Goal: Task Accomplishment & Management: Manage account settings

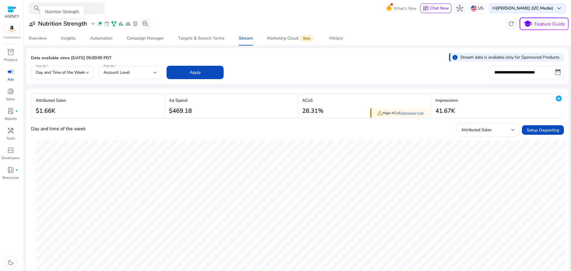
click at [78, 23] on h3 "Nutrition Strength" at bounding box center [62, 23] width 49 height 7
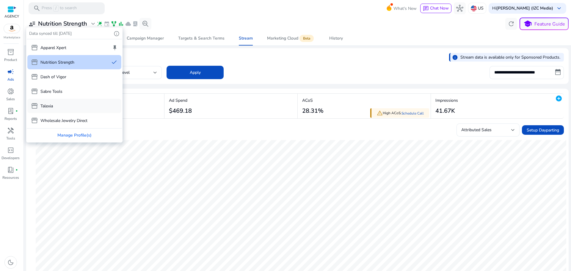
click at [63, 105] on div "storefront Talexia" at bounding box center [74, 106] width 94 height 14
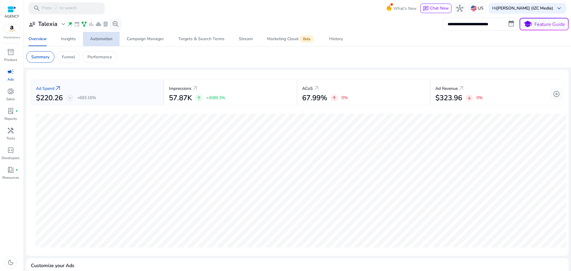
click at [109, 39] on div "Automation" at bounding box center [101, 39] width 22 height 4
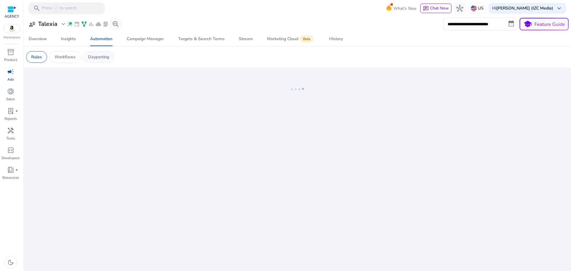
click at [103, 58] on p "Dayparting" at bounding box center [98, 57] width 21 height 6
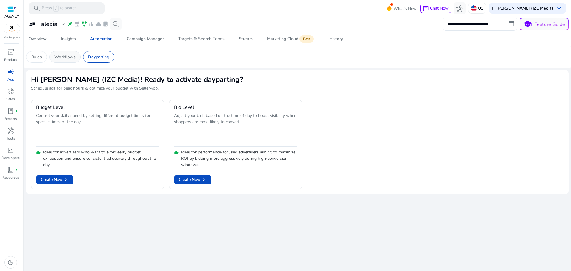
click at [62, 57] on p "Workflows" at bounding box center [64, 57] width 21 height 6
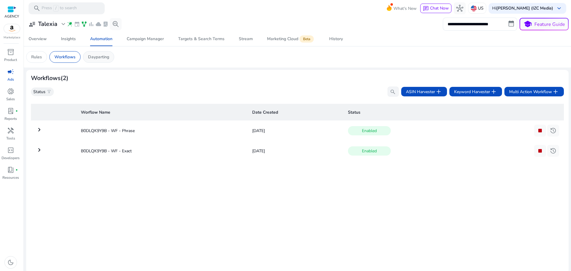
click at [100, 59] on p "Dayparting" at bounding box center [98, 57] width 21 height 6
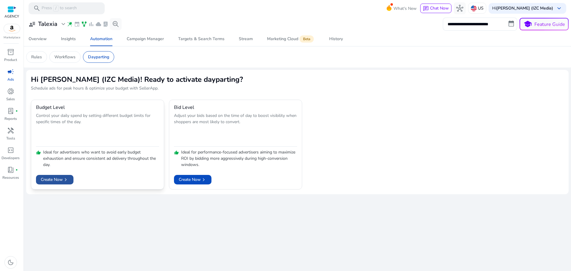
click at [63, 179] on span "Create Now chevron_right" at bounding box center [55, 179] width 28 height 6
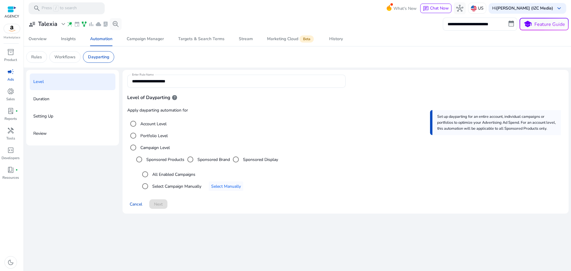
click at [154, 122] on label "Account Level" at bounding box center [152, 124] width 27 height 6
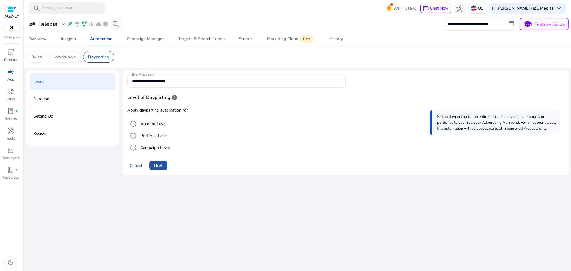
click at [162, 165] on span "Next" at bounding box center [158, 165] width 9 height 6
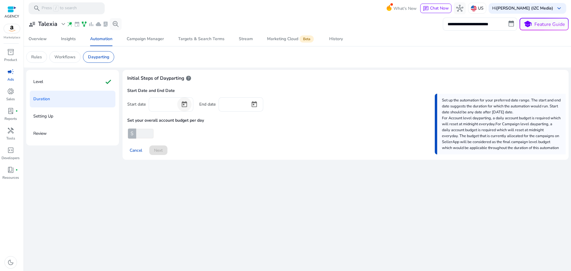
click at [179, 103] on span "Open calendar" at bounding box center [184, 104] width 14 height 14
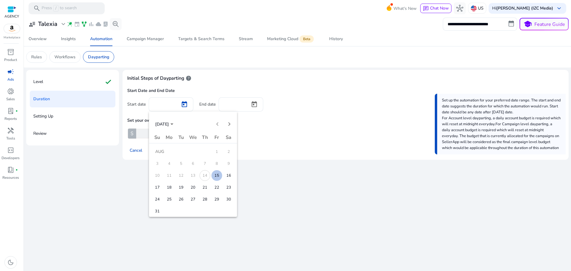
click at [214, 175] on span "15" at bounding box center [216, 175] width 11 height 11
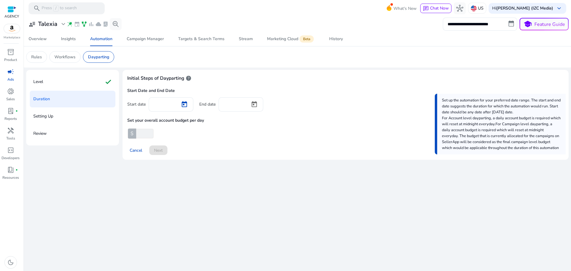
type input "*********"
click at [207, 156] on div "Initial Steps of Dayparting help Start Date and End Date Start date ********* E…" at bounding box center [345, 115] width 446 height 90
click at [256, 108] on span "Open calendar" at bounding box center [254, 104] width 14 height 14
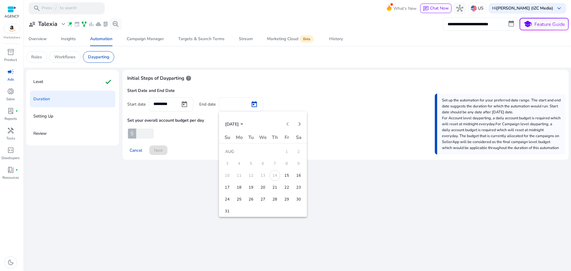
click at [229, 208] on span "31" at bounding box center [227, 211] width 11 height 11
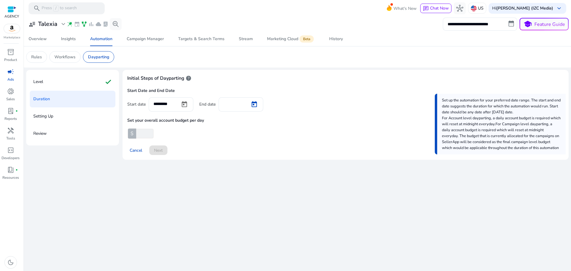
type input "*********"
click at [216, 159] on div "Initial Steps of Dayparting help Start Date and End Date Start date ********* E…" at bounding box center [345, 115] width 446 height 90
click at [148, 134] on input "**" at bounding box center [144, 134] width 18 height 10
type input "*"
click at [152, 131] on input "*" at bounding box center [144, 134] width 18 height 10
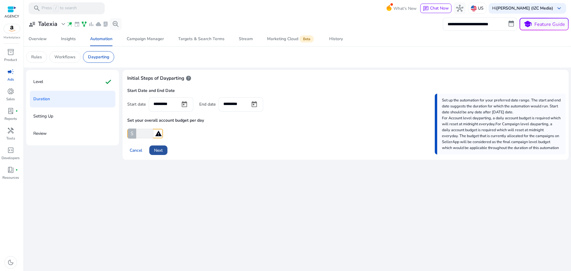
click at [165, 152] on span at bounding box center [158, 150] width 18 height 14
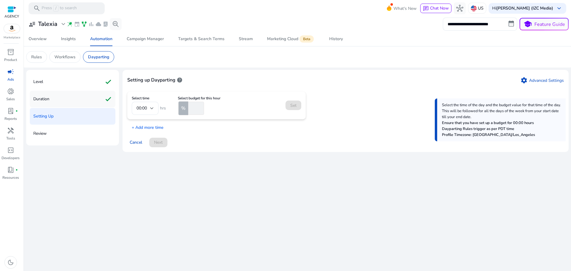
click at [64, 102] on div "Duration check" at bounding box center [73, 99] width 86 height 17
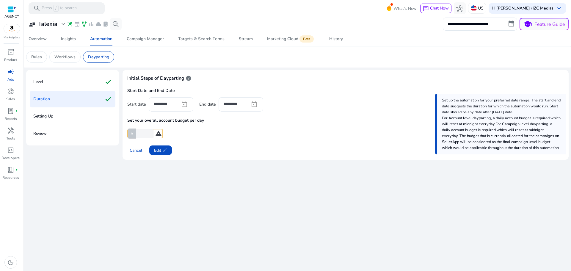
click at [195, 136] on app-ppc-custom-prefix-input "$ * warning" at bounding box center [345, 134] width 436 height 10
click at [198, 134] on app-ppc-custom-prefix-input "$ * warning" at bounding box center [345, 134] width 436 height 10
click at [184, 128] on div "Start Date and End Date Start date ********* End date ********* Set your overal…" at bounding box center [345, 113] width 436 height 51
click at [157, 133] on mat-icon "warning" at bounding box center [158, 133] width 7 height 7
click at [158, 133] on mat-icon "warning" at bounding box center [158, 133] width 7 height 7
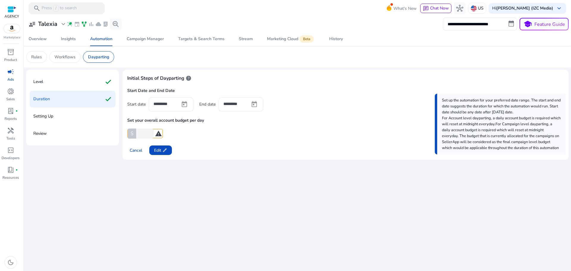
drag, startPoint x: 194, startPoint y: 133, endPoint x: 180, endPoint y: 137, distance: 15.4
click at [194, 133] on app-ppc-custom-prefix-input "$ * warning" at bounding box center [345, 134] width 436 height 10
click at [83, 78] on div "Level check" at bounding box center [73, 81] width 86 height 17
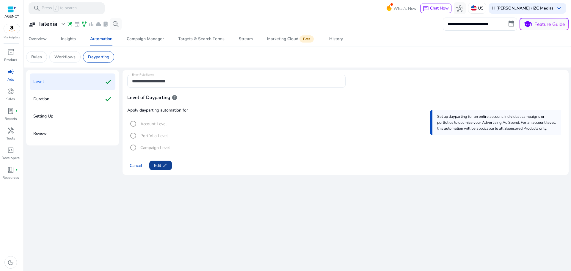
click at [163, 165] on span "edit" at bounding box center [164, 165] width 5 height 5
click at [163, 165] on span "Next" at bounding box center [158, 165] width 9 height 6
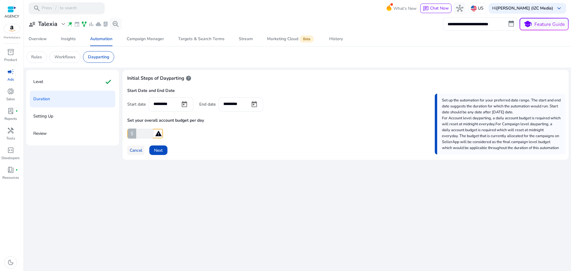
click at [140, 148] on span "Cancel" at bounding box center [136, 150] width 12 height 6
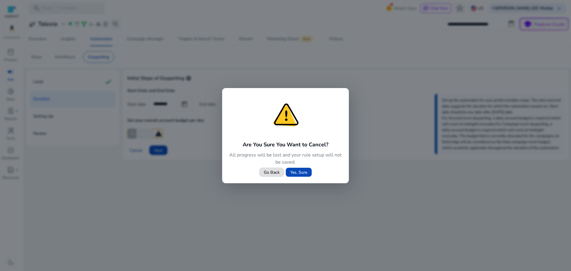
click at [295, 172] on span "Yes, Sure" at bounding box center [298, 172] width 17 height 6
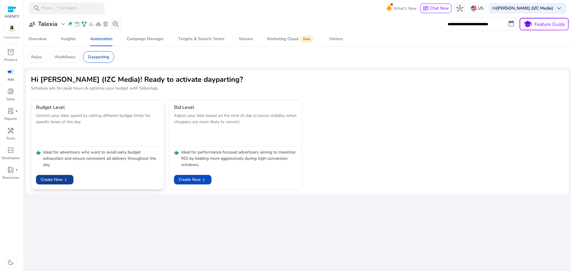
click at [66, 177] on span "chevron_right" at bounding box center [66, 180] width 6 height 6
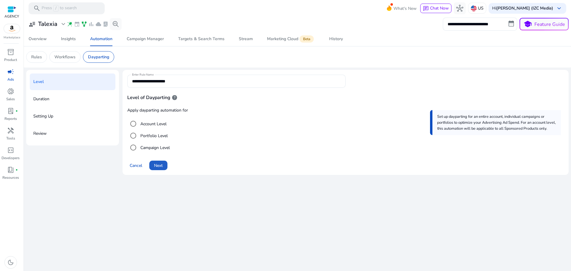
click at [164, 164] on span at bounding box center [158, 165] width 18 height 14
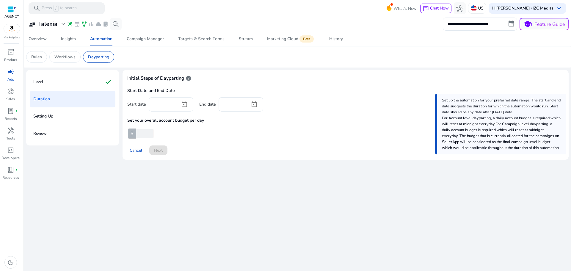
click at [175, 100] on div at bounding box center [184, 104] width 18 height 14
click at [183, 101] on span "Open calendar" at bounding box center [184, 104] width 14 height 14
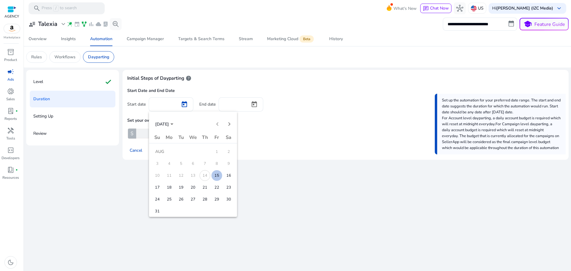
click at [216, 172] on span "15" at bounding box center [216, 175] width 11 height 11
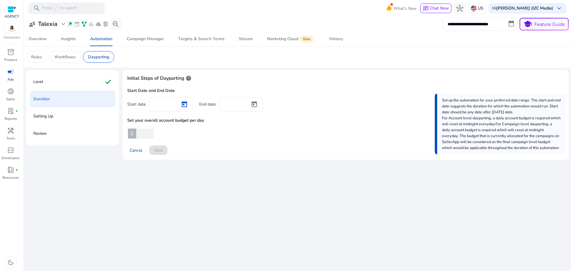
type input "*********"
click at [254, 102] on span "Open calendar" at bounding box center [254, 104] width 14 height 14
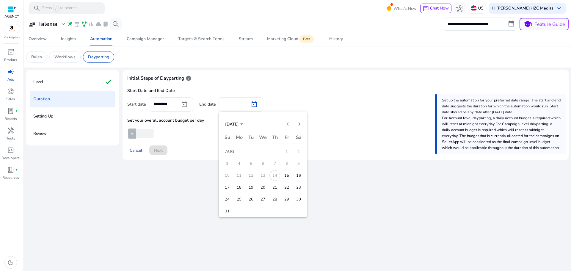
click at [227, 210] on span "31" at bounding box center [227, 211] width 11 height 11
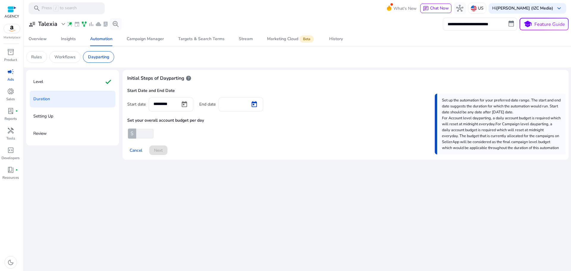
type input "*********"
click at [165, 150] on span at bounding box center [158, 150] width 18 height 14
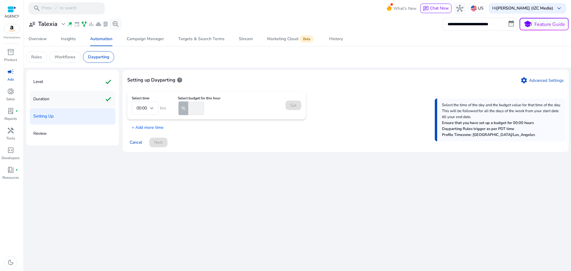
click at [85, 104] on div "Duration check" at bounding box center [73, 99] width 86 height 17
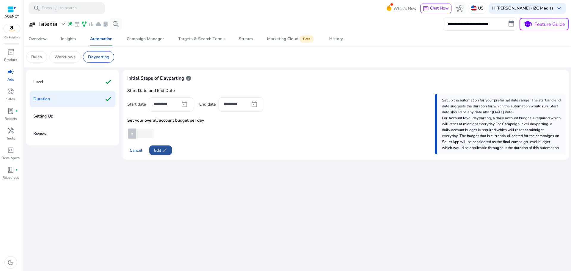
click at [167, 152] on span "edit" at bounding box center [164, 150] width 5 height 5
click at [163, 152] on span "Next" at bounding box center [158, 150] width 9 height 6
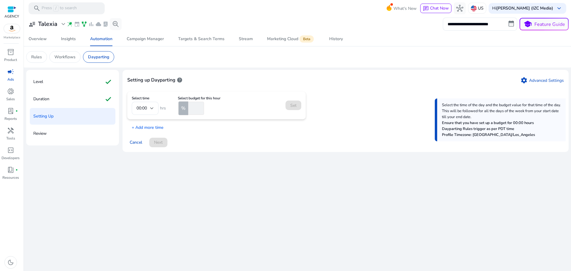
click at [149, 107] on mat-form-field "00:00" at bounding box center [145, 108] width 27 height 13
click at [151, 107] on mat-form-field "00:00" at bounding box center [145, 108] width 27 height 13
click at [147, 106] on mat-form-field "00:00" at bounding box center [145, 108] width 27 height 13
click at [152, 108] on mat-form-field "00:00" at bounding box center [145, 108] width 27 height 13
click at [191, 108] on input "number" at bounding box center [195, 108] width 17 height 13
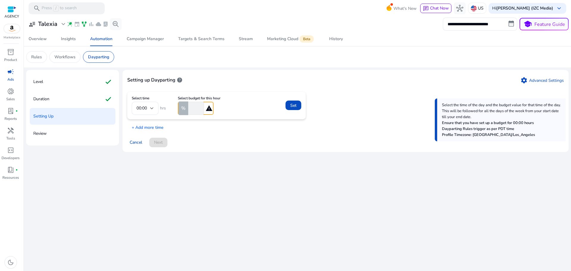
type input "*"
drag, startPoint x: 247, startPoint y: 129, endPoint x: 251, endPoint y: 126, distance: 5.4
click at [251, 126] on div "Select time 00:00 hrs Select budget for this hour % * warning Set + Add more ti…" at bounding box center [345, 111] width 436 height 39
click at [295, 103] on span "Set" at bounding box center [293, 105] width 6 height 6
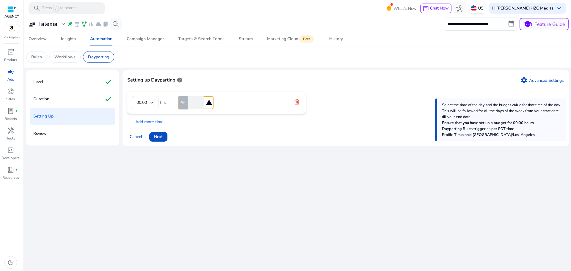
click at [148, 126] on div "Setting up Dayparting help settings Advanced Settings 00:00 hrs % * warning + A…" at bounding box center [345, 108] width 446 height 76
click at [150, 123] on p "+ Add more time" at bounding box center [145, 120] width 36 height 9
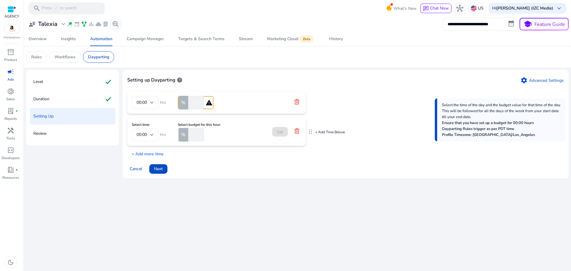
click at [149, 135] on div "00:00" at bounding box center [143, 134] width 14 height 7
click at [141, 158] on mat-option "06:00" at bounding box center [145, 162] width 27 height 14
click at [193, 136] on input "number" at bounding box center [195, 134] width 17 height 13
type input "***"
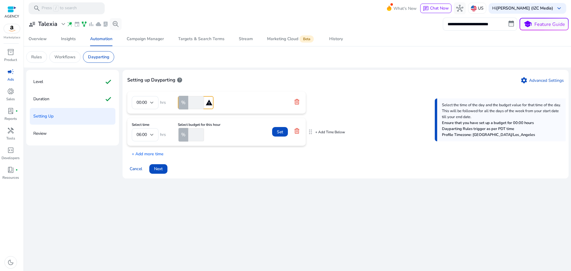
click at [276, 126] on span at bounding box center [280, 132] width 16 height 14
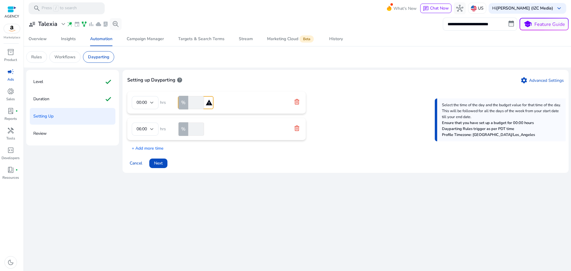
click at [153, 145] on p "+ Add more time" at bounding box center [145, 146] width 36 height 9
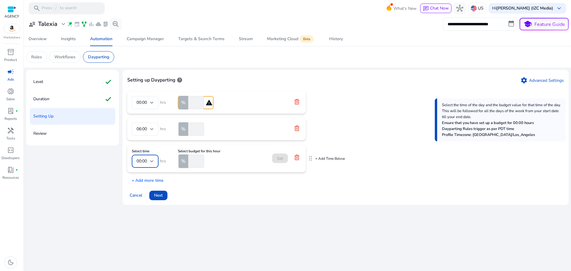
click at [144, 161] on span "00:00" at bounding box center [141, 161] width 10 height 6
click at [144, 224] on span "22:00" at bounding box center [144, 225] width 17 height 7
type input "**"
click at [200, 163] on input "**" at bounding box center [195, 161] width 17 height 13
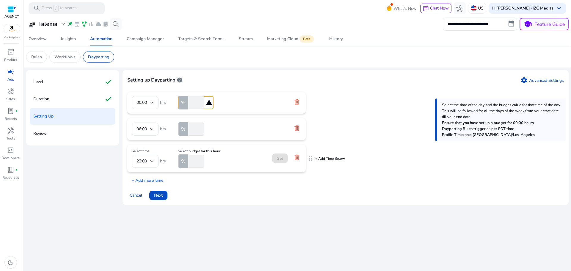
type input "**"
type input "*"
click at [238, 156] on form "Select time 22:00 hrs Select budget for this hour % * warning Set" at bounding box center [216, 158] width 169 height 19
click at [247, 160] on form "Select time 22:00 hrs Select budget for this hour % * warning Set" at bounding box center [216, 158] width 169 height 19
click at [296, 100] on icon at bounding box center [296, 101] width 5 height 5
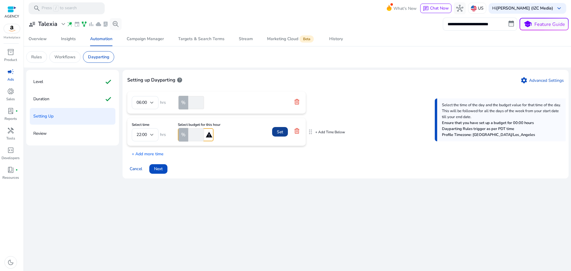
click at [281, 130] on span "Set" at bounding box center [280, 132] width 6 height 6
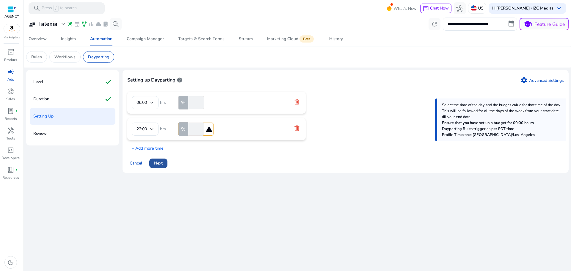
click at [157, 165] on span "Next" at bounding box center [158, 163] width 9 height 6
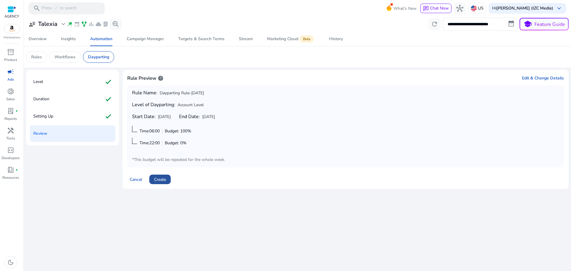
click at [169, 180] on span at bounding box center [159, 179] width 21 height 14
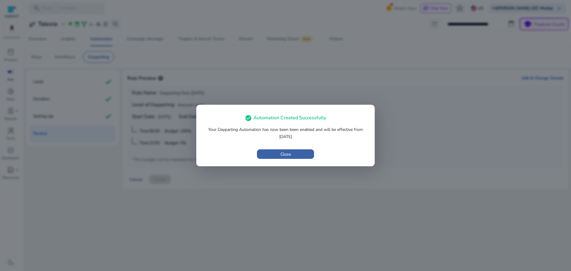
click at [279, 152] on span "button" at bounding box center [285, 154] width 57 height 14
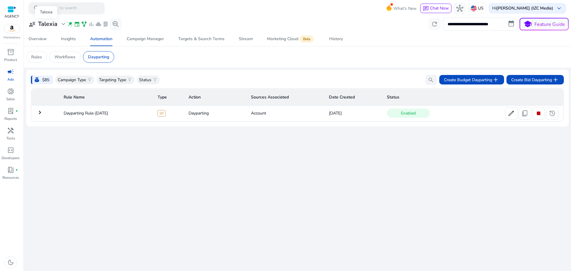
click at [53, 25] on h3 "Talexia" at bounding box center [47, 24] width 19 height 7
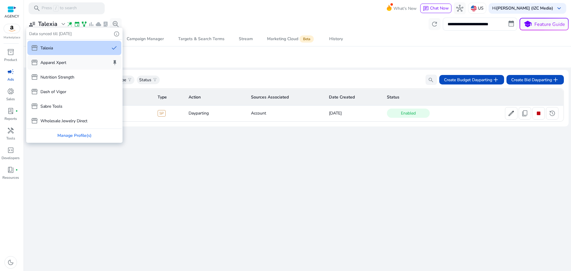
click at [66, 62] on p "Apparel Xpert" at bounding box center [53, 62] width 26 height 6
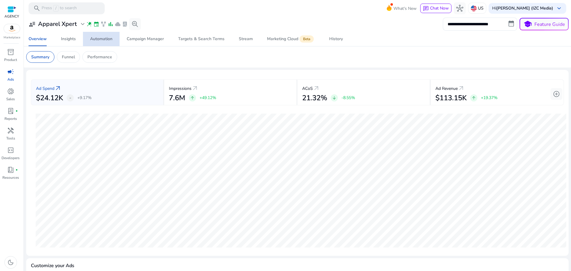
click at [105, 43] on span "Automation" at bounding box center [101, 39] width 22 height 14
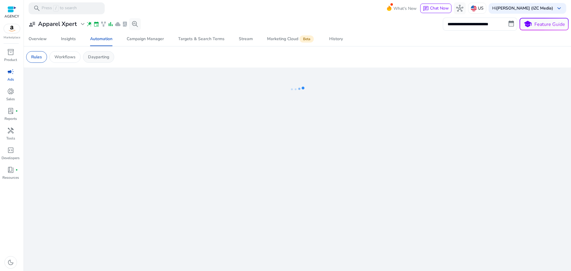
click at [95, 60] on p "Dayparting" at bounding box center [98, 57] width 21 height 6
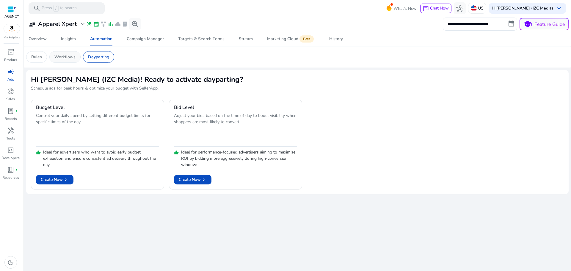
click at [70, 58] on p "Workflows" at bounding box center [64, 57] width 21 height 6
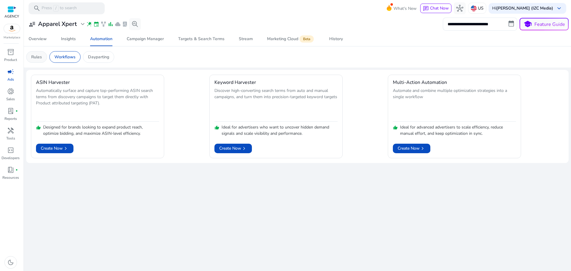
click at [36, 57] on p "Rules" at bounding box center [36, 57] width 11 height 6
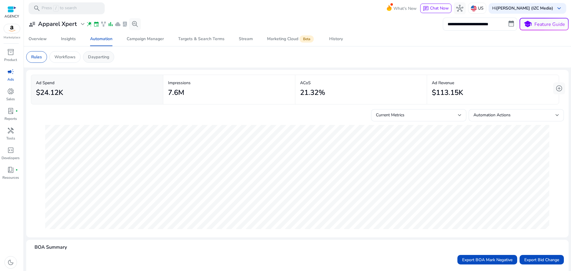
click at [100, 54] on p "Dayparting" at bounding box center [98, 57] width 21 height 6
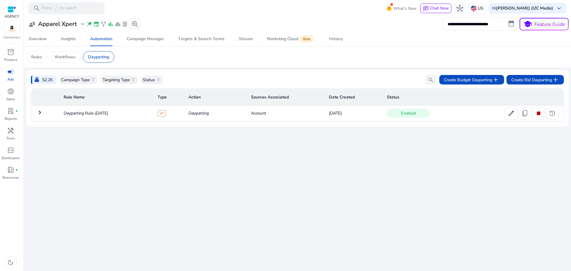
click at [41, 113] on mat-icon "keyboard_arrow_right" at bounding box center [39, 112] width 7 height 7
click at [249, 41] on div "Stream" at bounding box center [246, 39] width 14 height 4
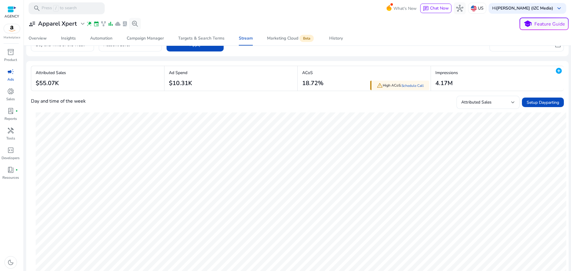
scroll to position [25, 0]
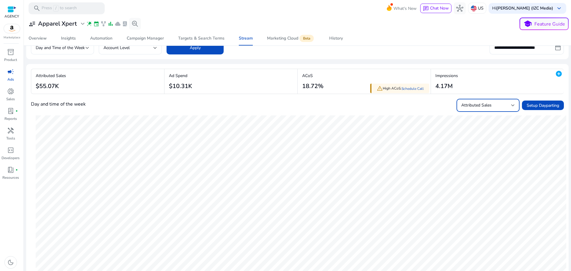
click at [479, 106] on span "Attributed Sales" at bounding box center [476, 105] width 30 height 6
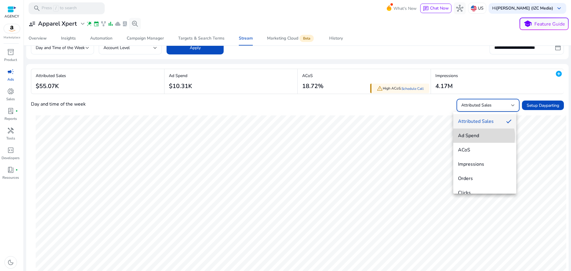
click at [479, 136] on span "Ad Spend" at bounding box center [484, 135] width 53 height 7
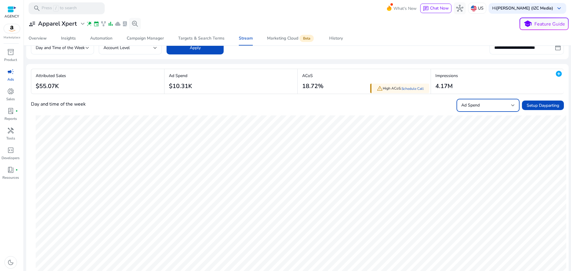
click at [552, 47] on input "**********" at bounding box center [526, 47] width 74 height 13
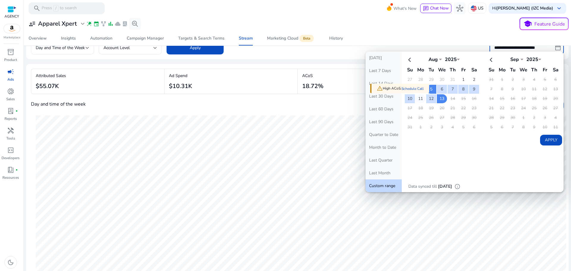
click at [420, 99] on td "11" at bounding box center [420, 98] width 10 height 9
click at [441, 99] on td "13" at bounding box center [442, 98] width 10 height 9
click at [540, 139] on button "Apply" at bounding box center [551, 140] width 22 height 11
type input "**********"
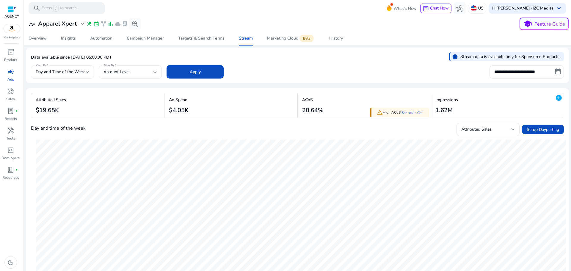
scroll to position [0, 0]
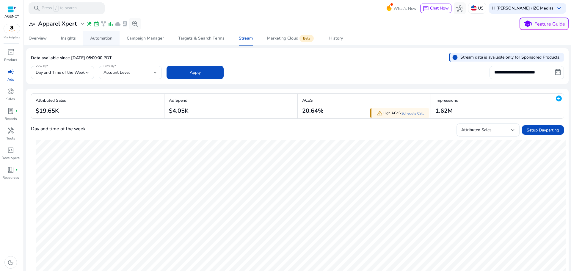
click at [96, 40] on div "Automation" at bounding box center [101, 38] width 22 height 4
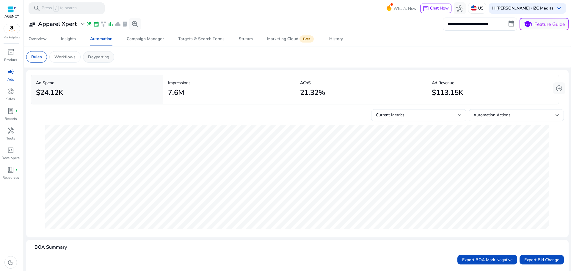
click at [97, 56] on p "Dayparting" at bounding box center [98, 57] width 21 height 6
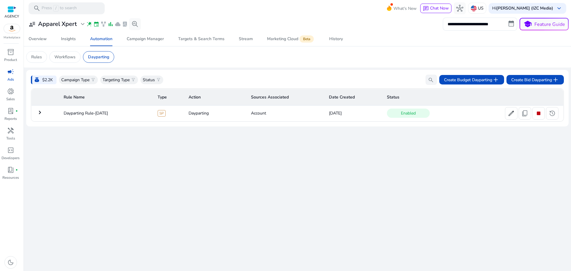
click at [41, 111] on mat-icon "keyboard_arrow_right" at bounding box center [39, 112] width 7 height 7
click at [74, 26] on h3 "Apparel Xpert" at bounding box center [57, 24] width 39 height 7
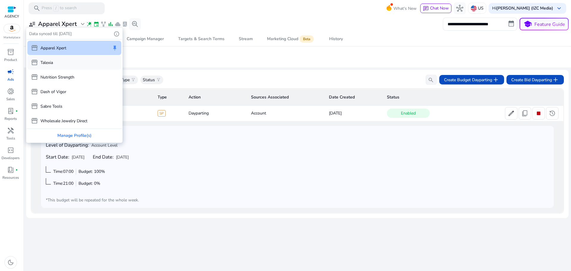
click at [69, 65] on div "storefront Talexia" at bounding box center [74, 62] width 94 height 14
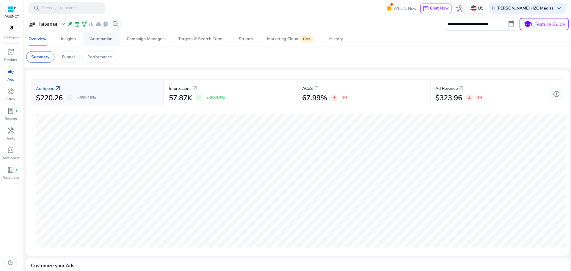
click at [100, 41] on div "Automation" at bounding box center [101, 39] width 22 height 4
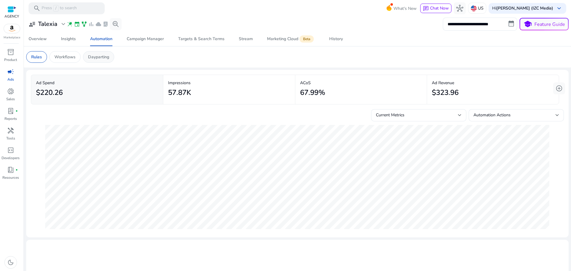
click at [99, 56] on p "Dayparting" at bounding box center [98, 57] width 21 height 6
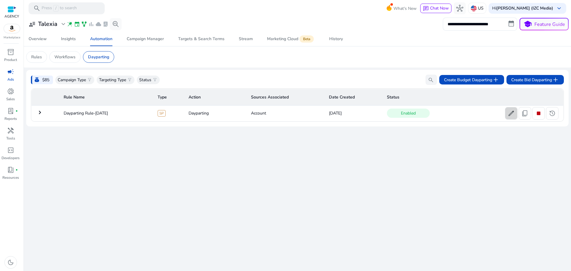
click at [512, 114] on span "edit" at bounding box center [510, 113] width 7 height 7
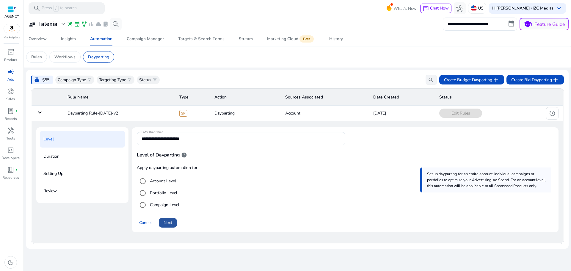
click at [171, 222] on span "Next" at bounding box center [167, 222] width 9 height 6
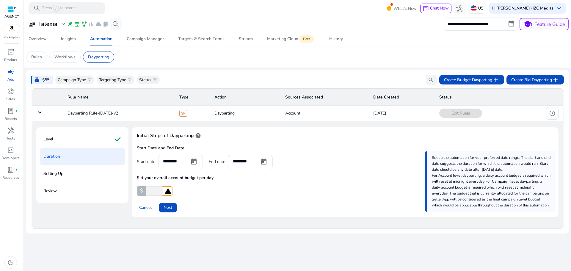
drag, startPoint x: 152, startPoint y: 191, endPoint x: 141, endPoint y: 191, distance: 11.6
click at [141, 191] on div "$ * warning" at bounding box center [155, 191] width 36 height 10
click at [196, 199] on div "Cancel Next" at bounding box center [345, 205] width 417 height 14
click at [149, 207] on span "Cancel" at bounding box center [145, 207] width 12 height 6
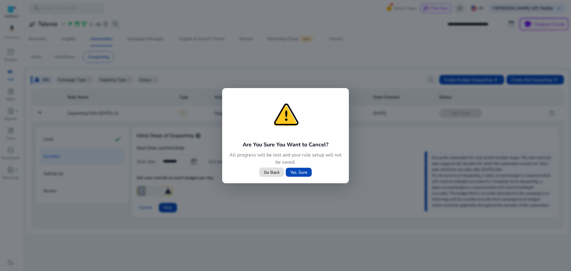
click at [299, 169] on span "Yes, Sure" at bounding box center [298, 172] width 17 height 6
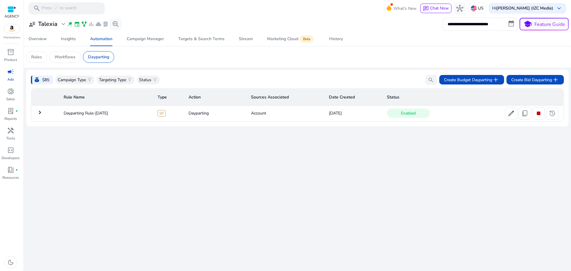
click at [45, 111] on td "keyboard_arrow_right" at bounding box center [46, 113] width 28 height 15
click at [511, 113] on span "edit" at bounding box center [510, 113] width 7 height 7
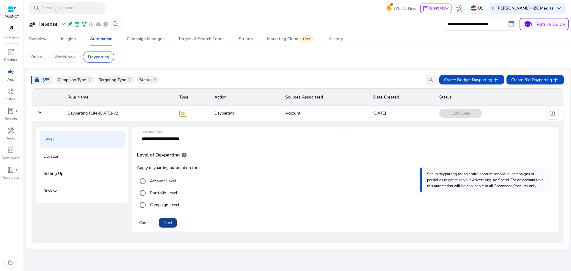
click at [172, 223] on span "Next" at bounding box center [167, 222] width 9 height 6
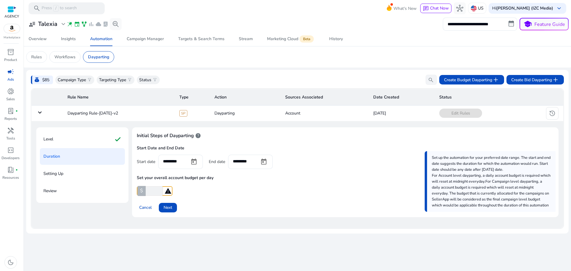
click at [154, 192] on input "*" at bounding box center [153, 191] width 18 height 10
drag, startPoint x: 154, startPoint y: 192, endPoint x: 133, endPoint y: 191, distance: 21.7
click at [133, 191] on div "Initial Steps of Dayparting help Start Date and End Date Start date ********* E…" at bounding box center [345, 172] width 426 height 90
click at [196, 190] on app-ppc-custom-prefix-input "$ * warning" at bounding box center [345, 191] width 417 height 10
drag, startPoint x: 153, startPoint y: 191, endPoint x: 121, endPoint y: 190, distance: 32.1
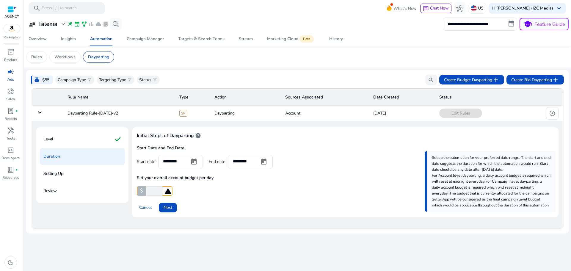
click at [121, 190] on div "Level check Duration Setting Up Review Initial Steps of Dayparting help Start D…" at bounding box center [297, 174] width 522 height 95
type input "****"
click at [186, 188] on app-ppc-custom-prefix-input "$ ****" at bounding box center [345, 191] width 417 height 10
click at [189, 192] on app-ppc-custom-prefix-input "$ ****" at bounding box center [345, 191] width 417 height 10
click at [146, 210] on span "Cancel" at bounding box center [145, 207] width 12 height 6
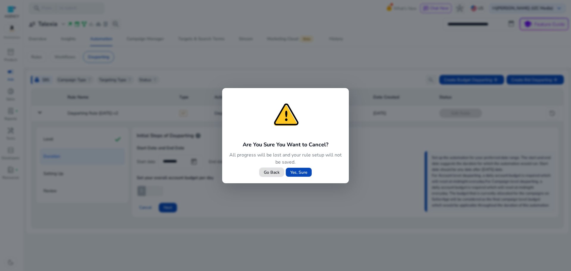
click at [297, 173] on span "Yes, Sure" at bounding box center [298, 172] width 17 height 6
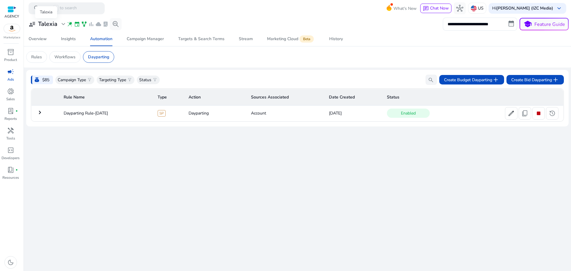
click at [52, 23] on h3 "Talexia" at bounding box center [47, 24] width 19 height 7
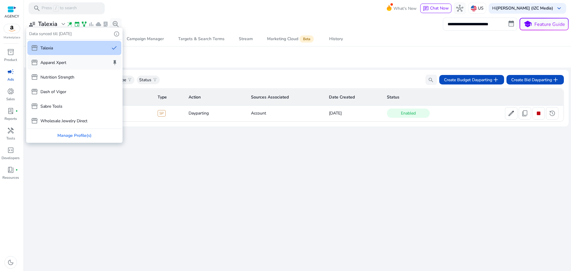
click at [63, 59] on p "Apparel Xpert" at bounding box center [53, 62] width 26 height 6
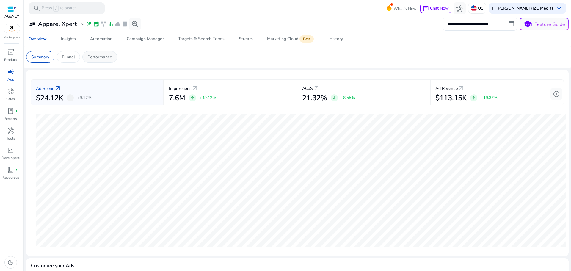
click at [96, 62] on div "Performance" at bounding box center [99, 57] width 35 height 12
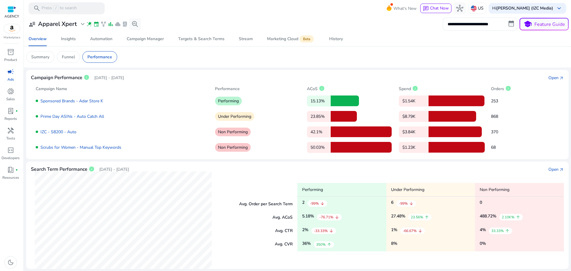
click at [140, 56] on app-sa-custom-tab "Summary Funnel Performance" at bounding box center [297, 57] width 542 height 12
click at [65, 24] on h3 "Apparel Xpert" at bounding box center [57, 24] width 39 height 7
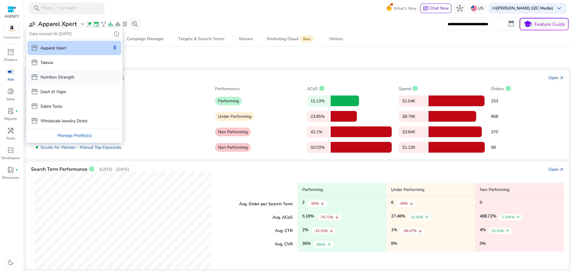
click at [77, 79] on div "storefront Nutrition Strength" at bounding box center [74, 77] width 94 height 14
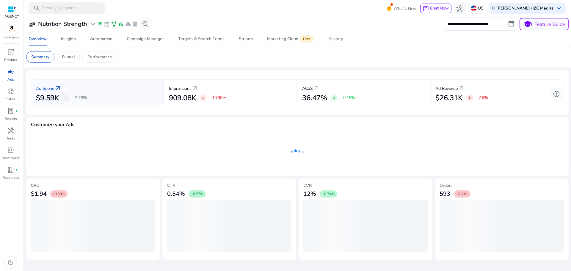
click at [102, 60] on p "Performance" at bounding box center [99, 57] width 25 height 6
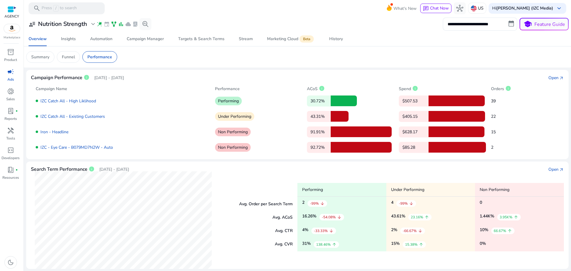
scroll to position [25, 0]
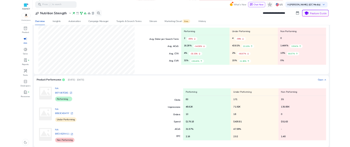
scroll to position [132, 0]
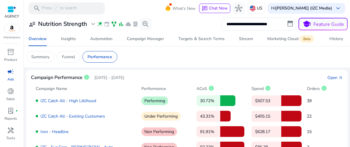
scroll to position [132, 0]
